Goal: Information Seeking & Learning: Learn about a topic

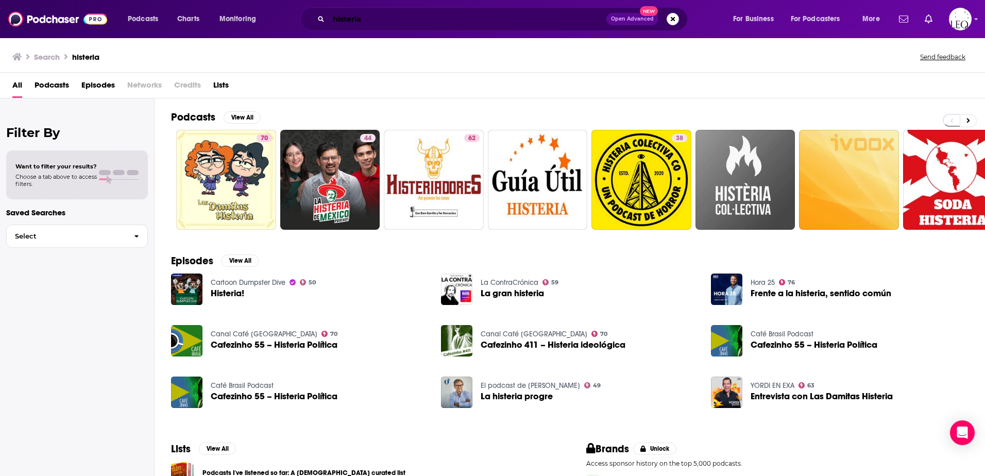
click at [384, 16] on input "histeria" at bounding box center [468, 19] width 278 height 16
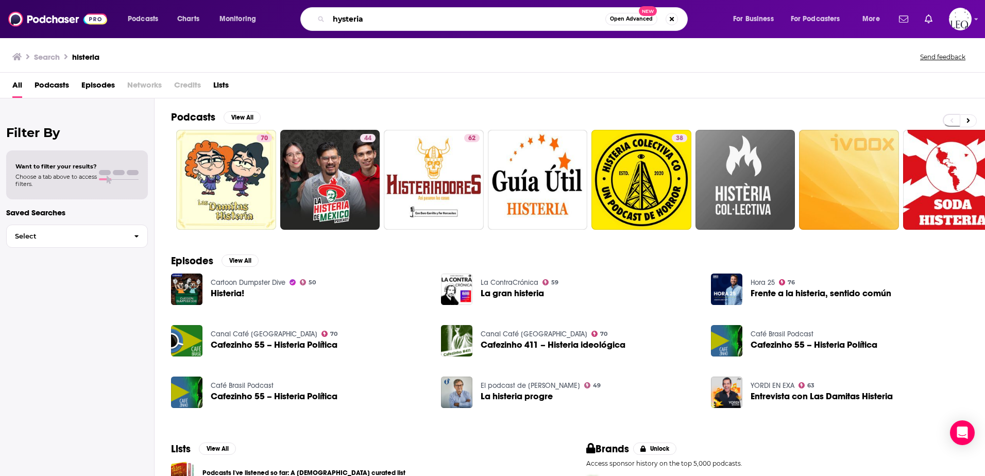
type input "hysteria"
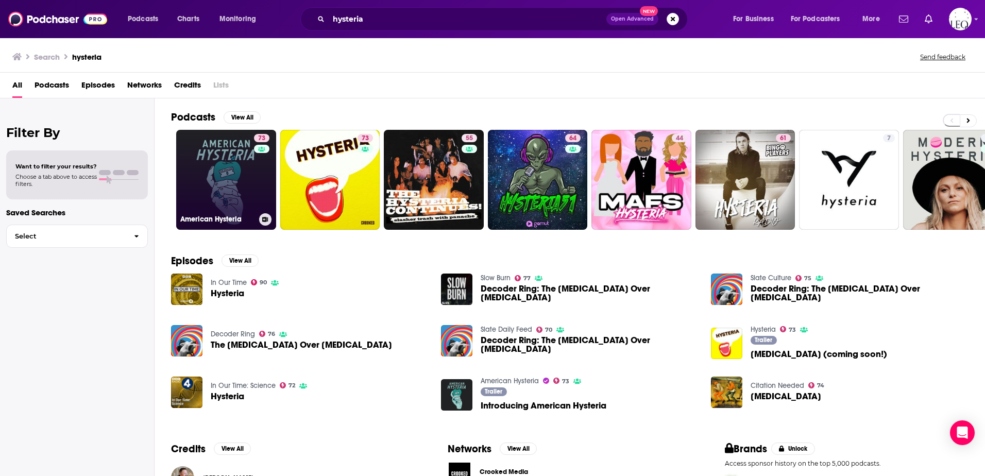
click at [232, 174] on link "73 American Hysteria" at bounding box center [226, 180] width 100 height 100
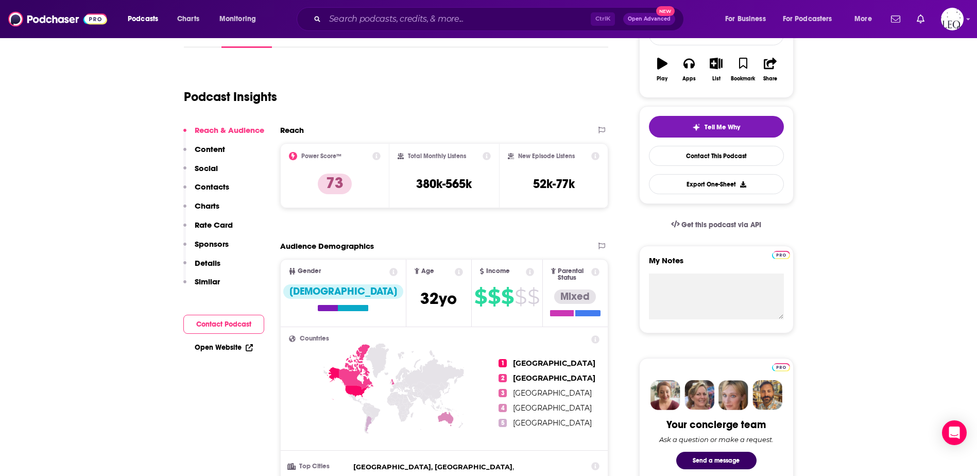
scroll to position [86, 0]
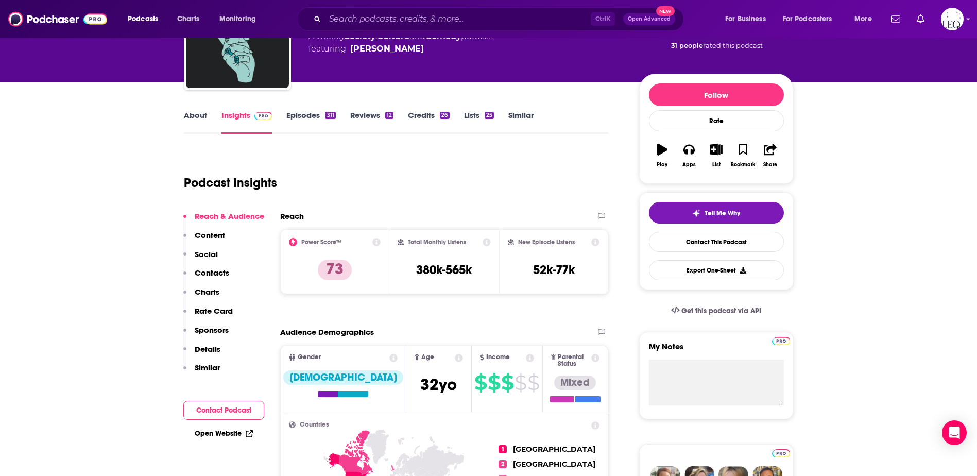
click at [201, 114] on link "About" at bounding box center [195, 122] width 23 height 24
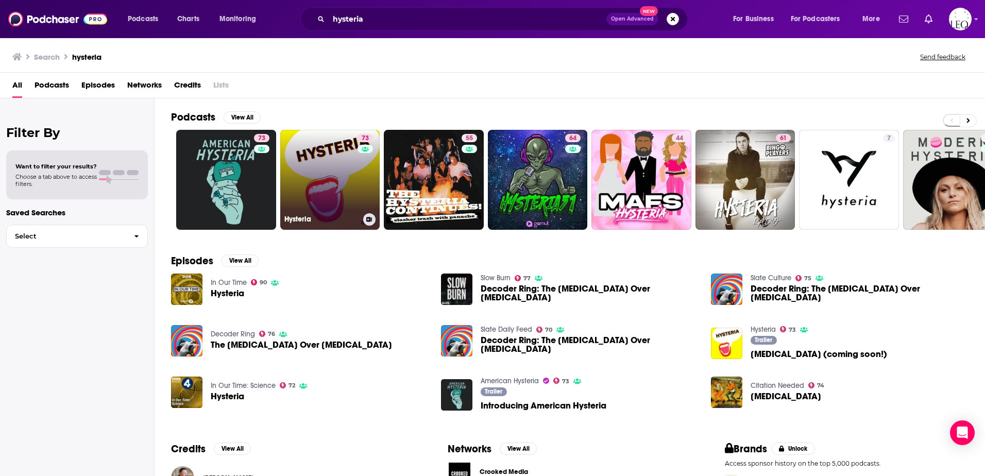
click at [314, 145] on link "73 [MEDICAL_DATA]" at bounding box center [330, 180] width 100 height 100
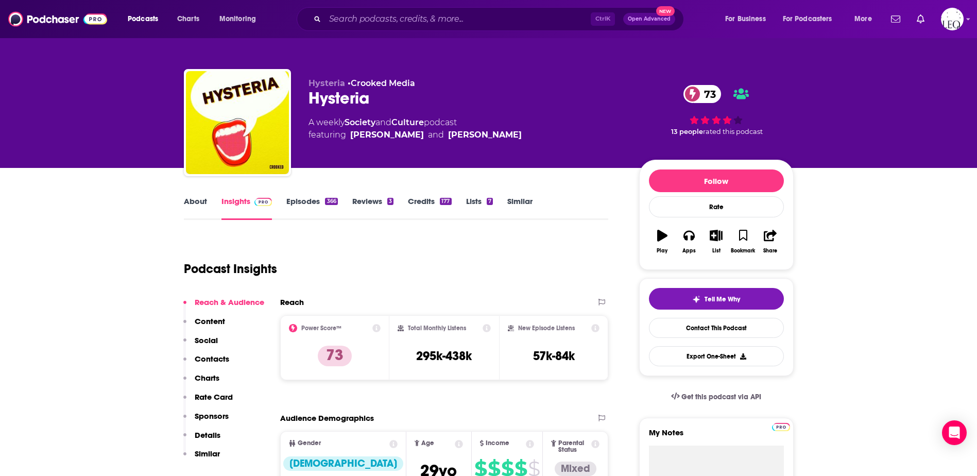
click at [194, 205] on link "About" at bounding box center [195, 208] width 23 height 24
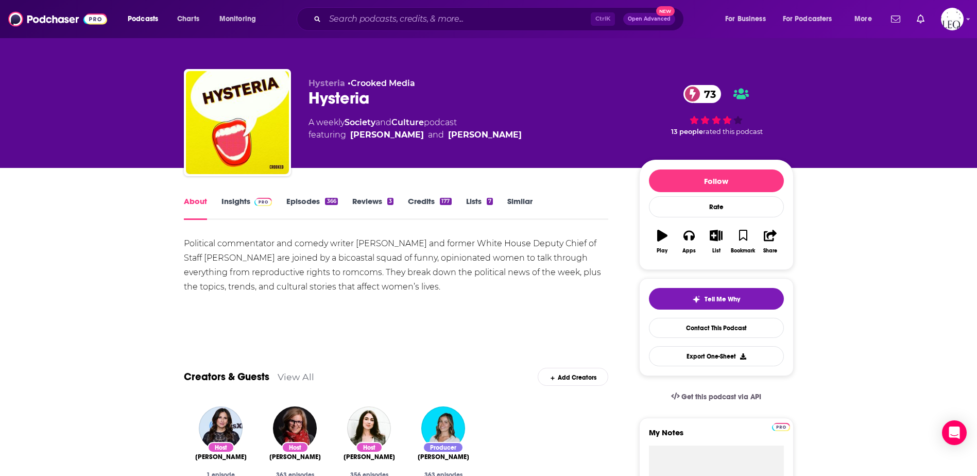
click at [310, 204] on link "Episodes 366" at bounding box center [311, 208] width 51 height 24
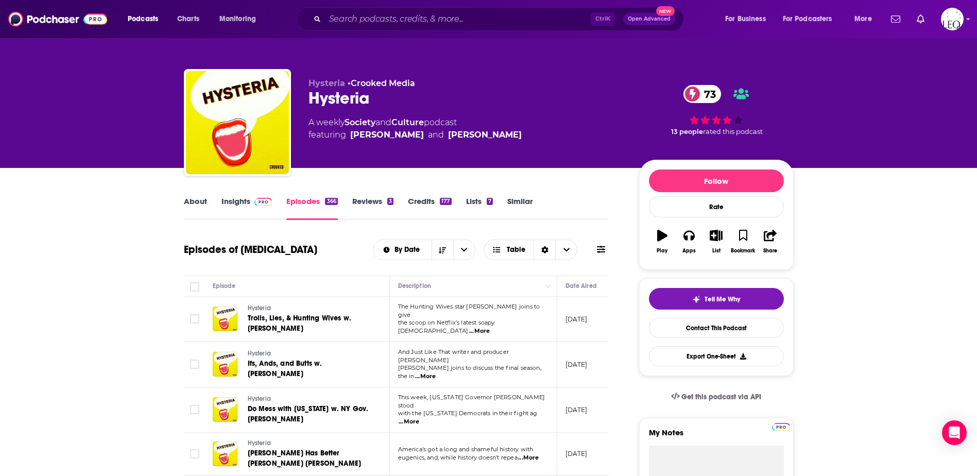
click at [603, 248] on icon at bounding box center [601, 249] width 8 height 8
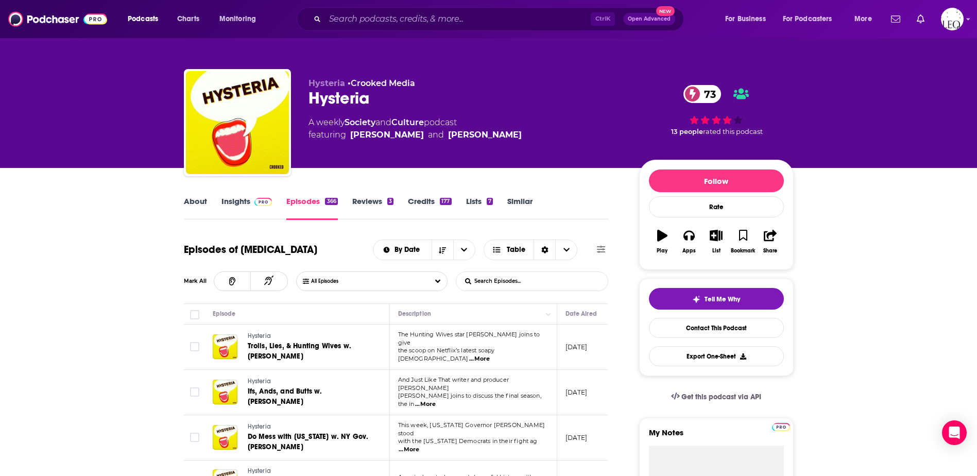
click at [603, 249] on icon at bounding box center [601, 249] width 8 height 8
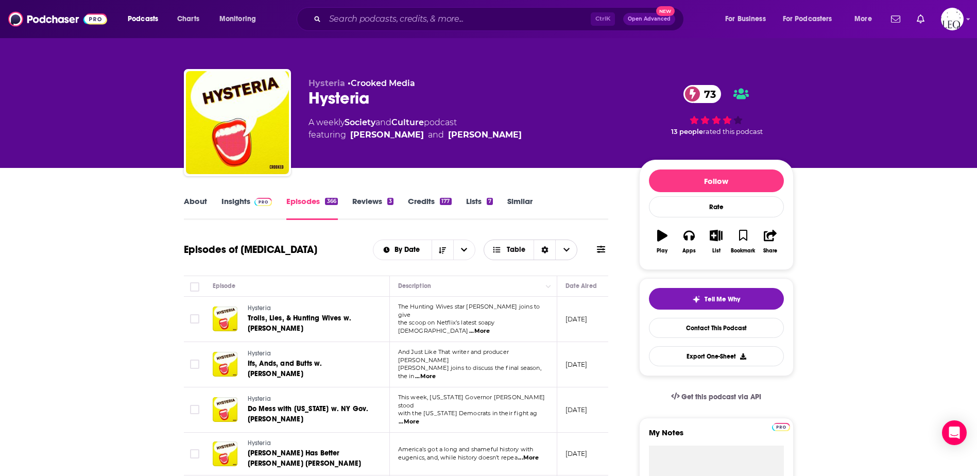
click at [506, 250] on span "Table" at bounding box center [508, 249] width 33 height 7
click at [545, 249] on icon "Sort Direction" at bounding box center [544, 249] width 7 height 7
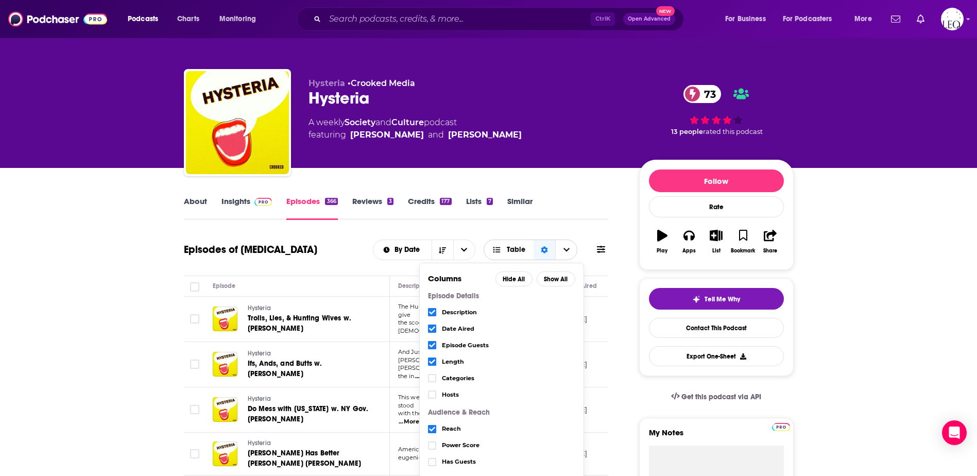
scroll to position [86, 0]
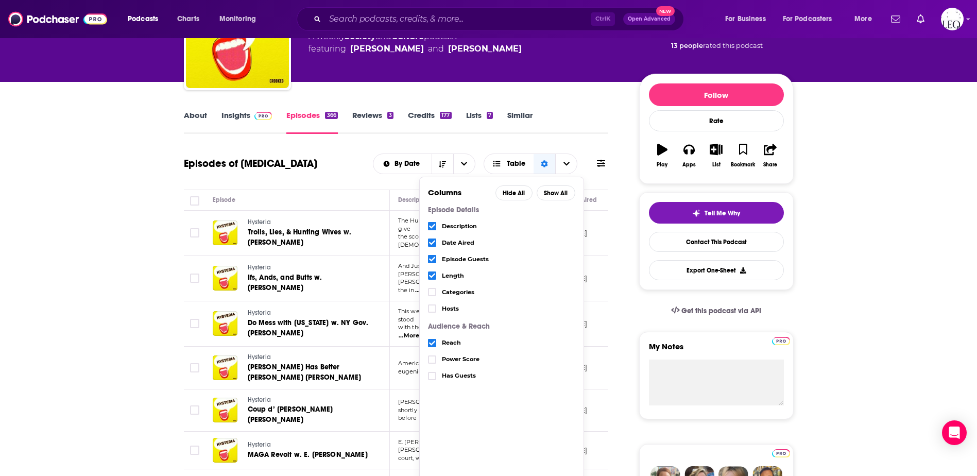
click at [431, 272] on icon "Choose View" at bounding box center [432, 275] width 6 height 6
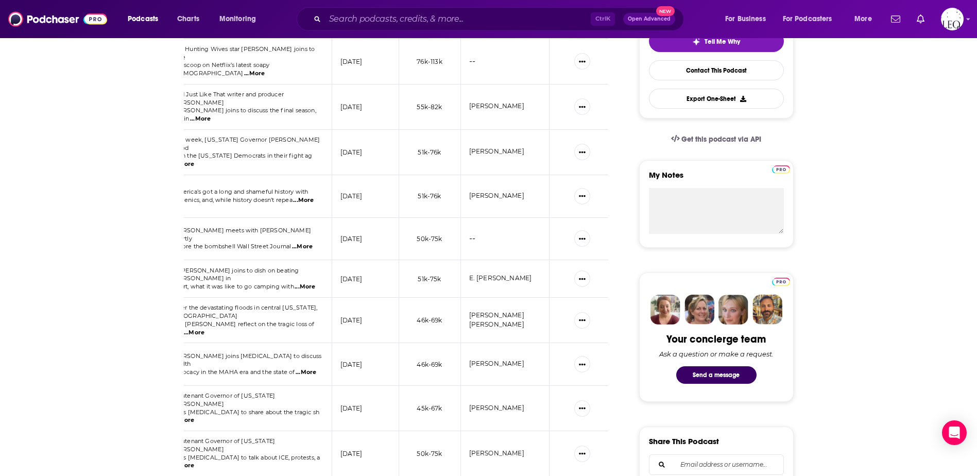
scroll to position [172, 0]
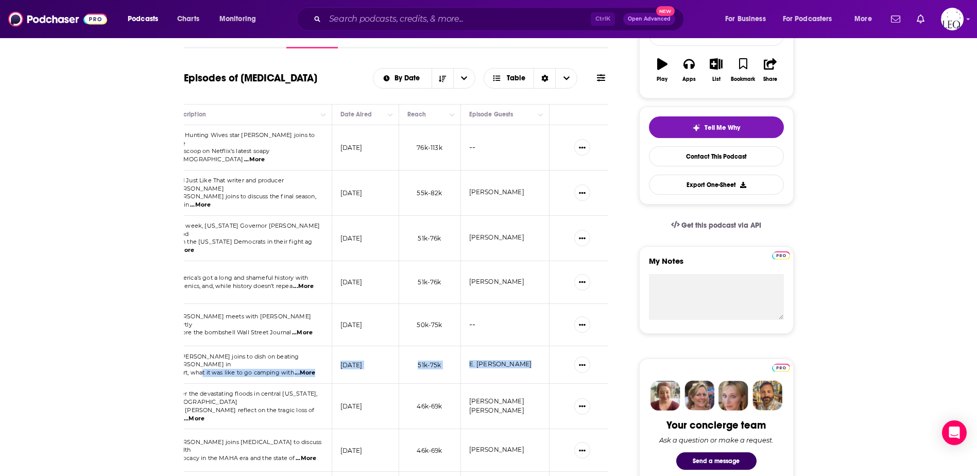
drag, startPoint x: 230, startPoint y: 354, endPoint x: 619, endPoint y: 357, distance: 388.9
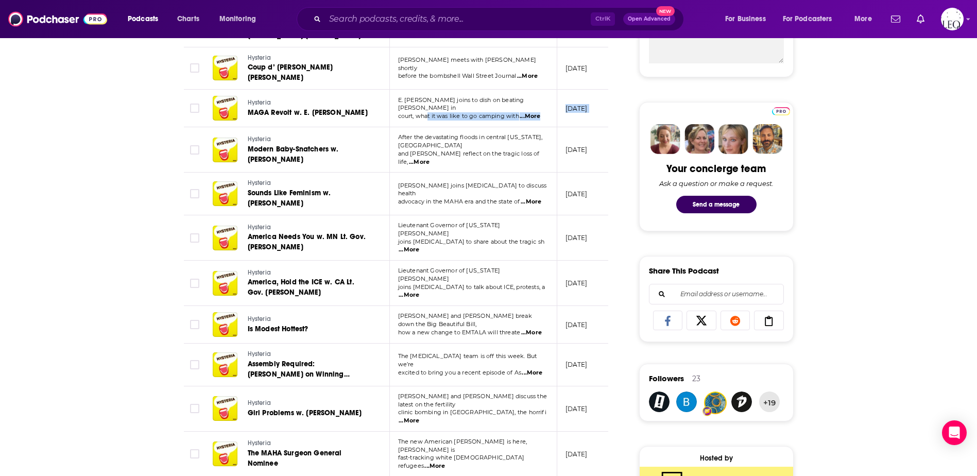
scroll to position [339, 0]
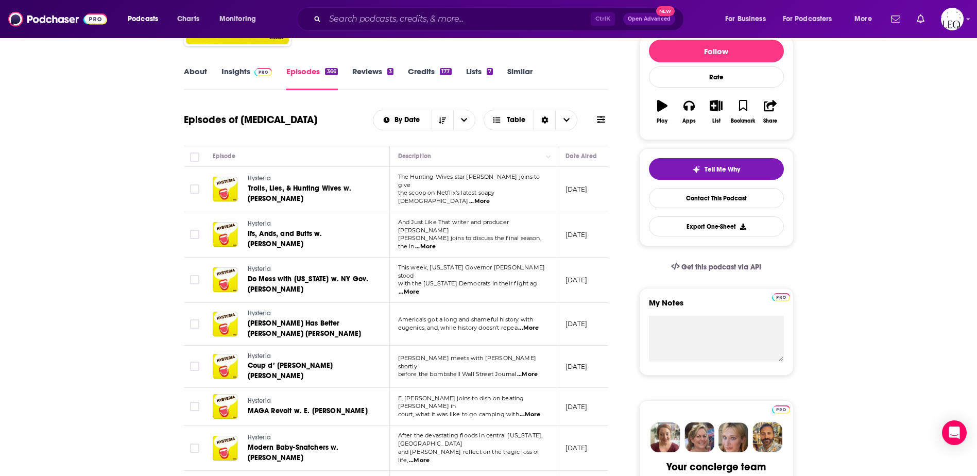
scroll to position [82, 0]
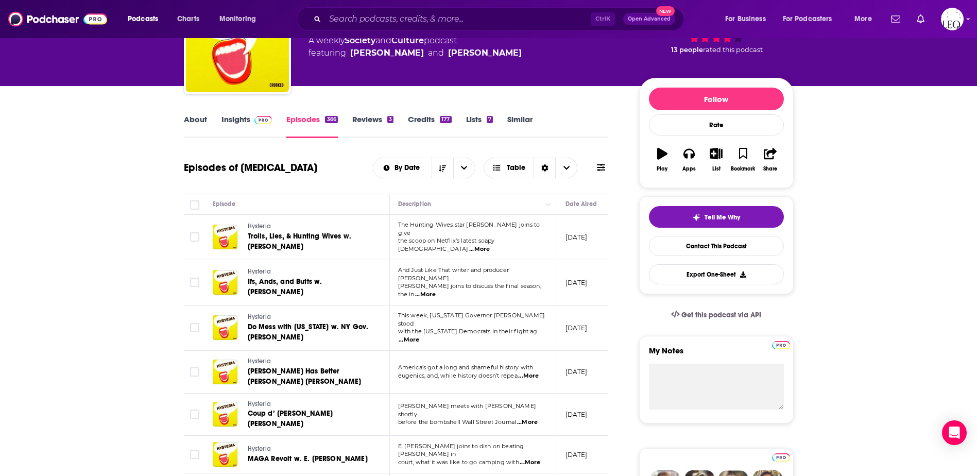
click at [238, 119] on link "Insights" at bounding box center [246, 126] width 51 height 24
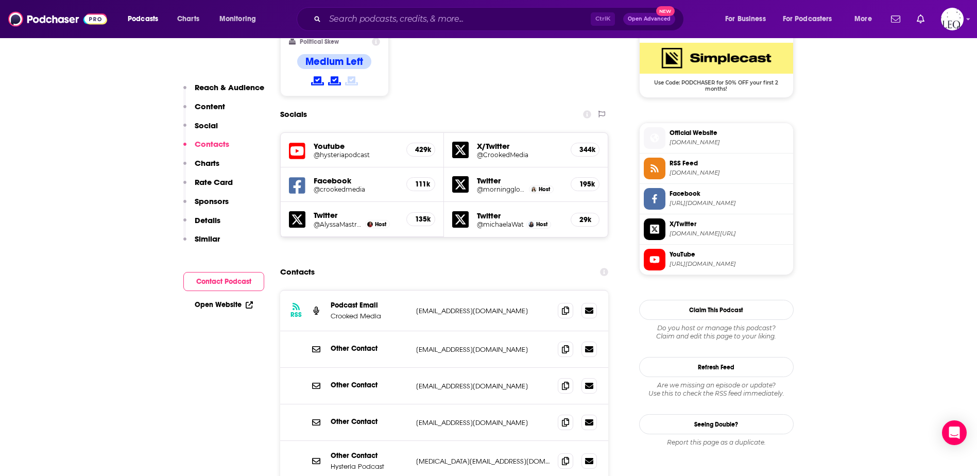
scroll to position [859, 0]
